Goal: Information Seeking & Learning: Check status

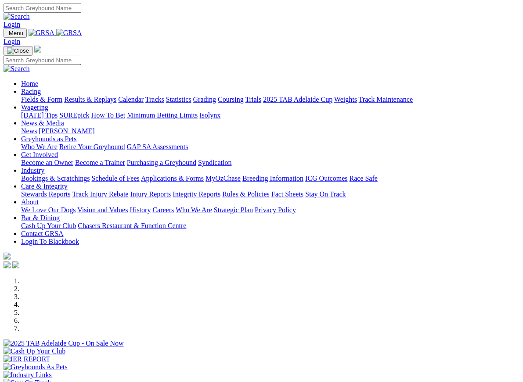
click at [41, 88] on link "Racing" at bounding box center [31, 91] width 20 height 7
click at [109, 96] on link "Results & Replays" at bounding box center [90, 99] width 52 height 7
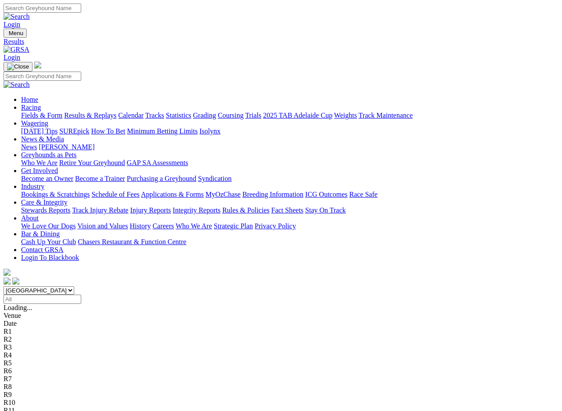
scroll to position [1, 0]
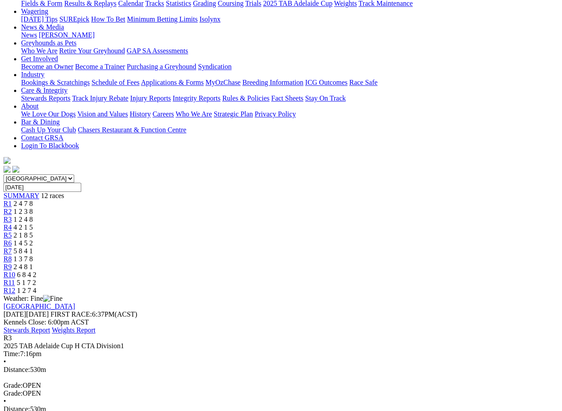
scroll to position [110, 0]
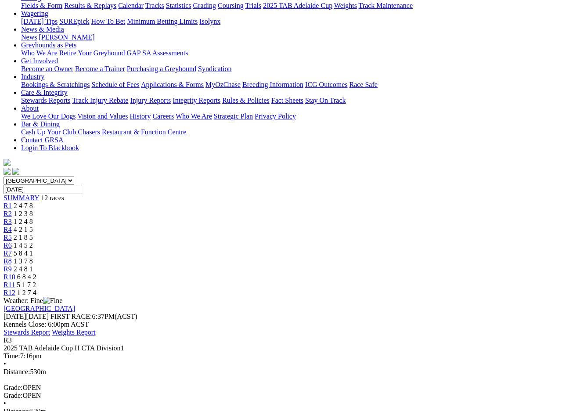
click at [50, 328] on link "Stewards Report" at bounding box center [27, 331] width 47 height 7
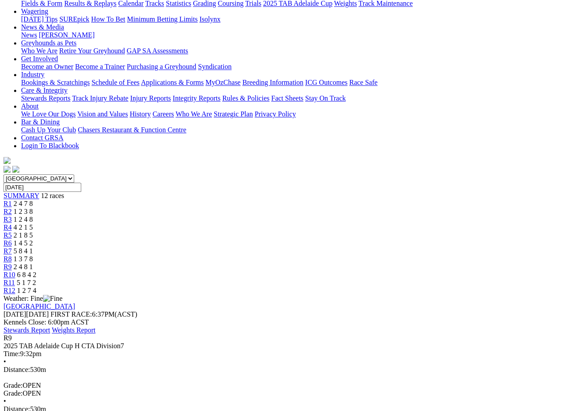
scroll to position [111, 0]
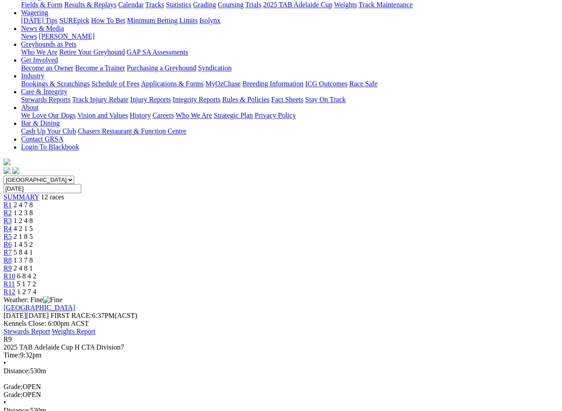
click at [12, 256] on span "R8" at bounding box center [8, 259] width 8 height 7
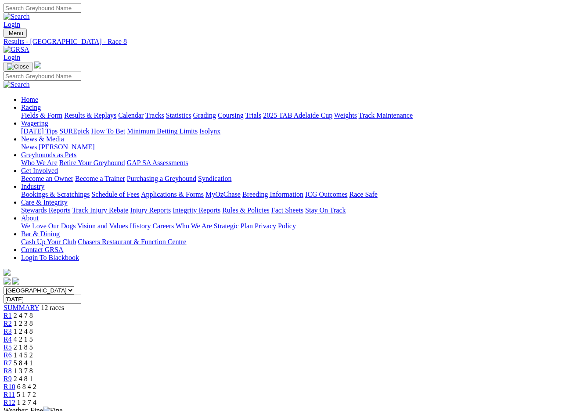
scroll to position [1, 0]
click at [12, 374] on link "R9" at bounding box center [8, 377] width 8 height 7
click at [12, 358] on span "R7" at bounding box center [8, 361] width 8 height 7
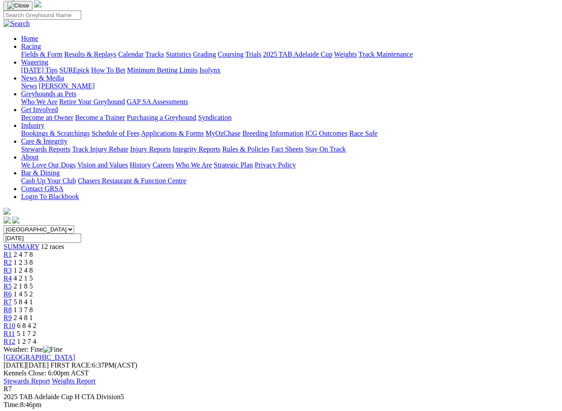
scroll to position [57, 0]
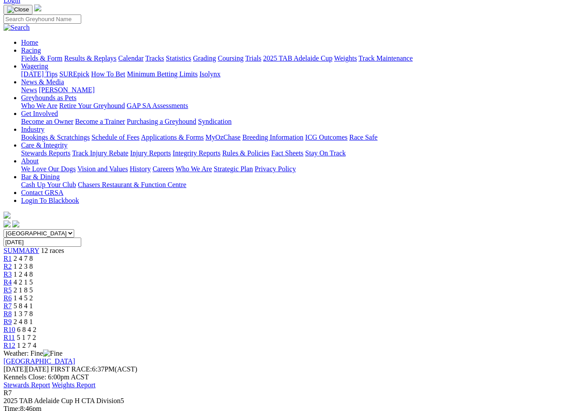
click at [12, 294] on link "R6" at bounding box center [8, 297] width 8 height 7
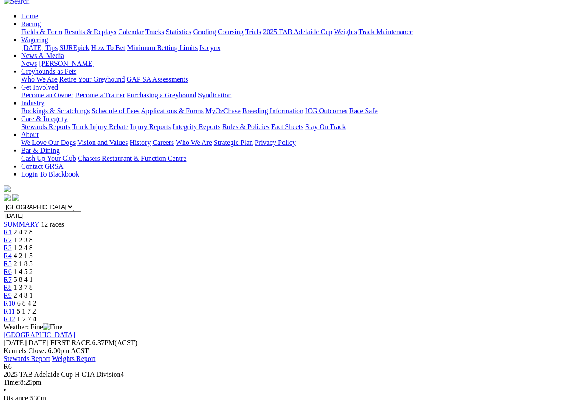
scroll to position [84, 0]
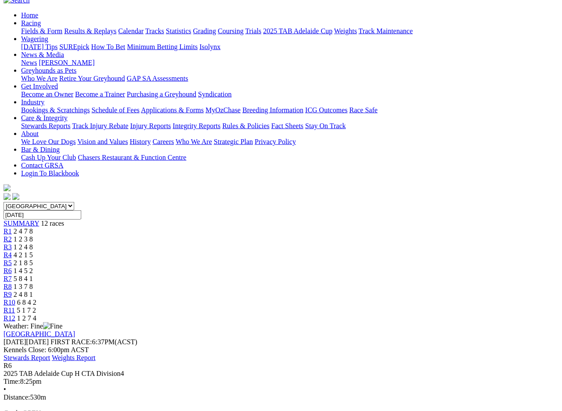
click at [12, 259] on span "R5" at bounding box center [8, 262] width 8 height 7
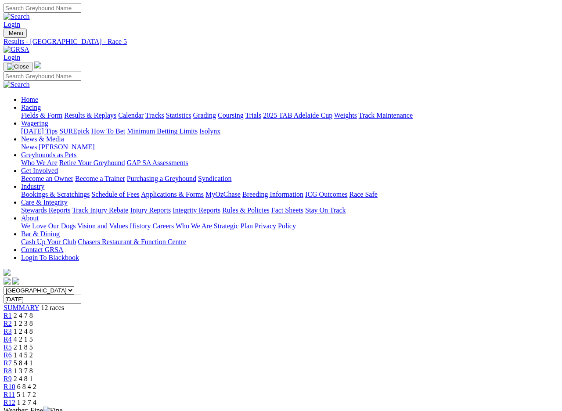
scroll to position [1, 0]
click at [12, 335] on span "R4" at bounding box center [8, 338] width 8 height 7
click at [12, 327] on link "R3" at bounding box center [8, 330] width 8 height 7
click at [64, 135] on link "News & Media" at bounding box center [42, 138] width 43 height 7
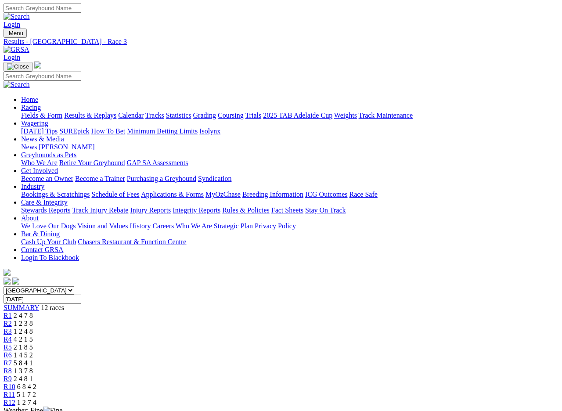
click at [64, 135] on link "News & Media" at bounding box center [42, 138] width 43 height 7
click at [15, 366] on link "R12" at bounding box center [10, 402] width 12 height 7
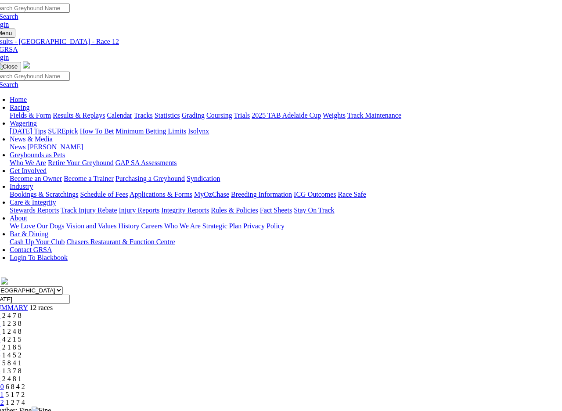
click at [10, 112] on link "Fields & Form" at bounding box center [30, 115] width 41 height 7
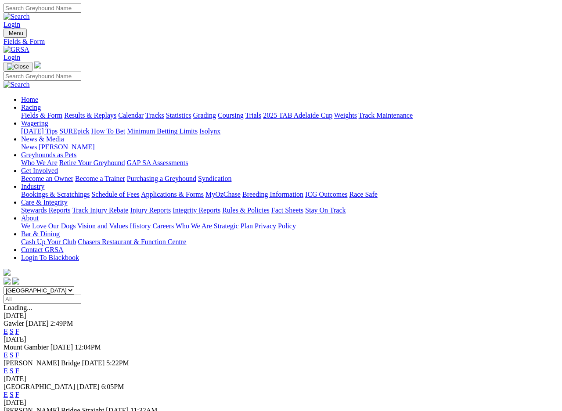
scroll to position [14, 0]
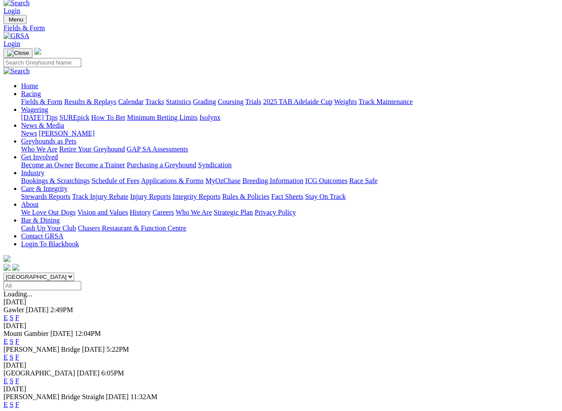
click at [144, 98] on link "Calendar" at bounding box center [130, 101] width 25 height 7
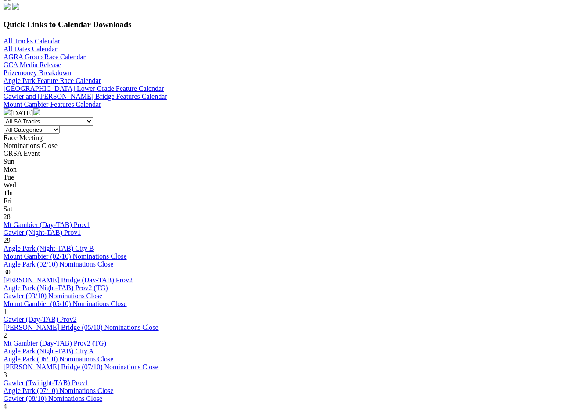
scroll to position [275, 0]
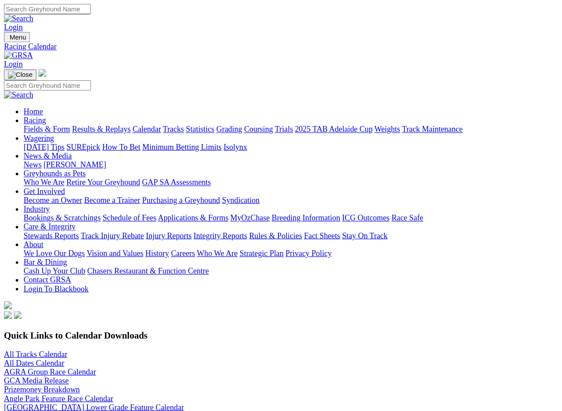
scroll to position [305, 0]
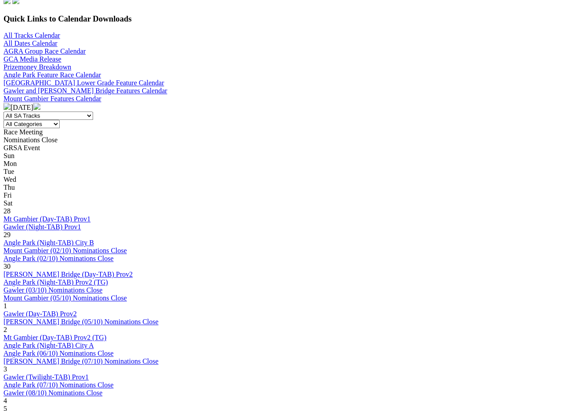
scroll to position [279, 0]
